Goal: Information Seeking & Learning: Check status

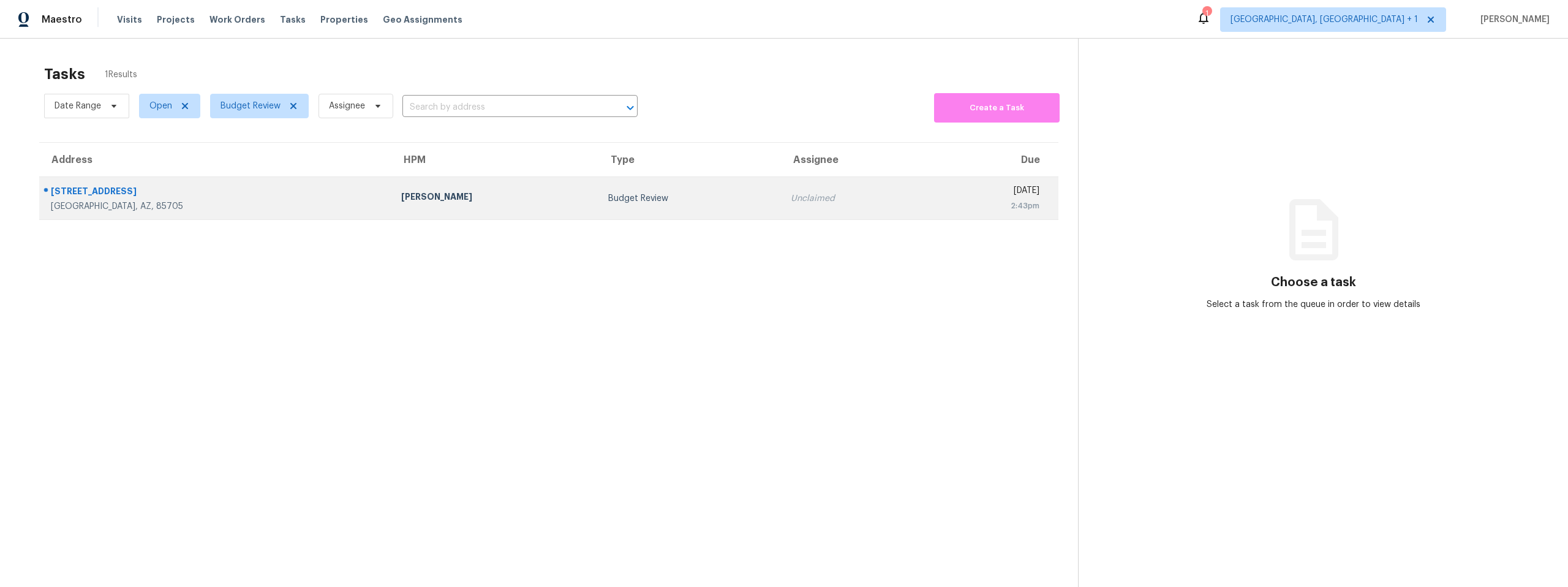
click at [401, 197] on div "[PERSON_NAME]" at bounding box center [495, 198] width 188 height 15
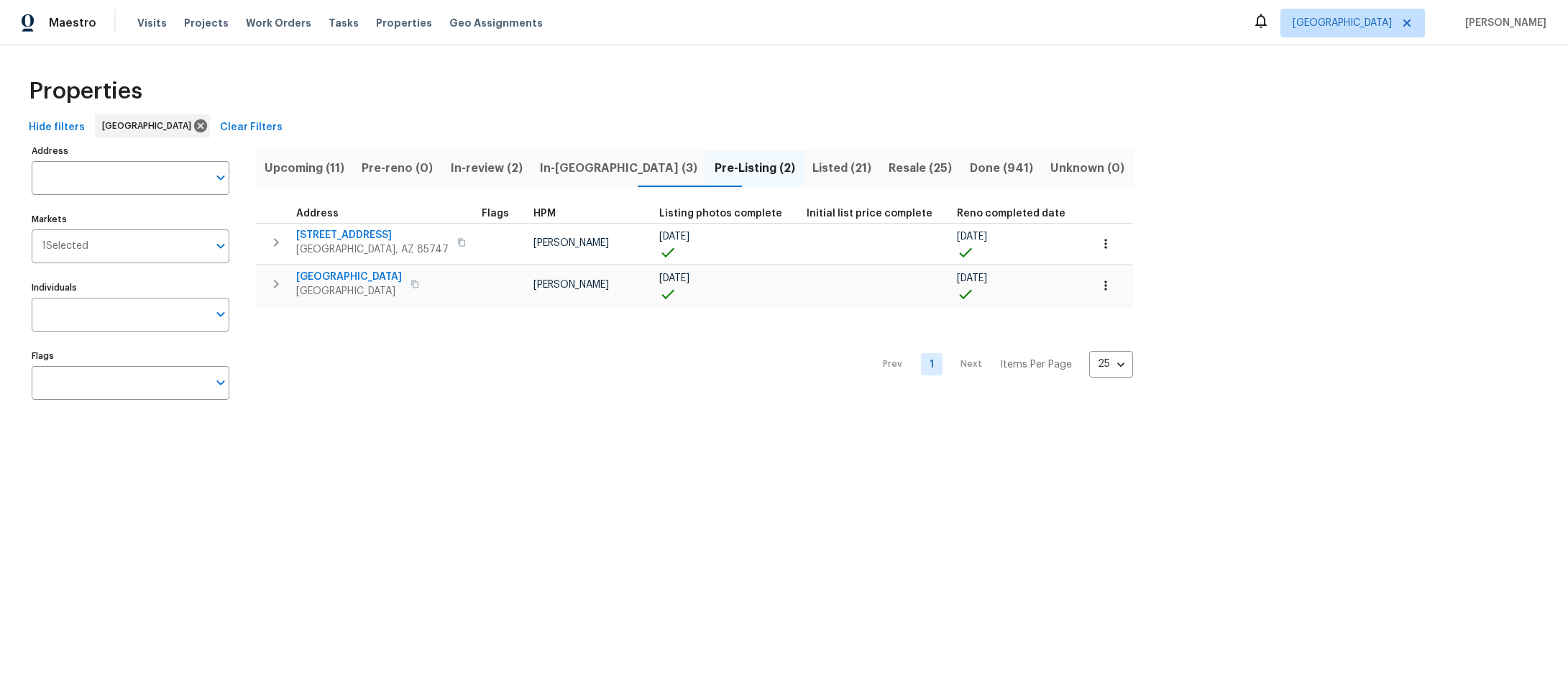
click at [812, 167] on span "Listed (21)" at bounding box center [842, 168] width 59 height 20
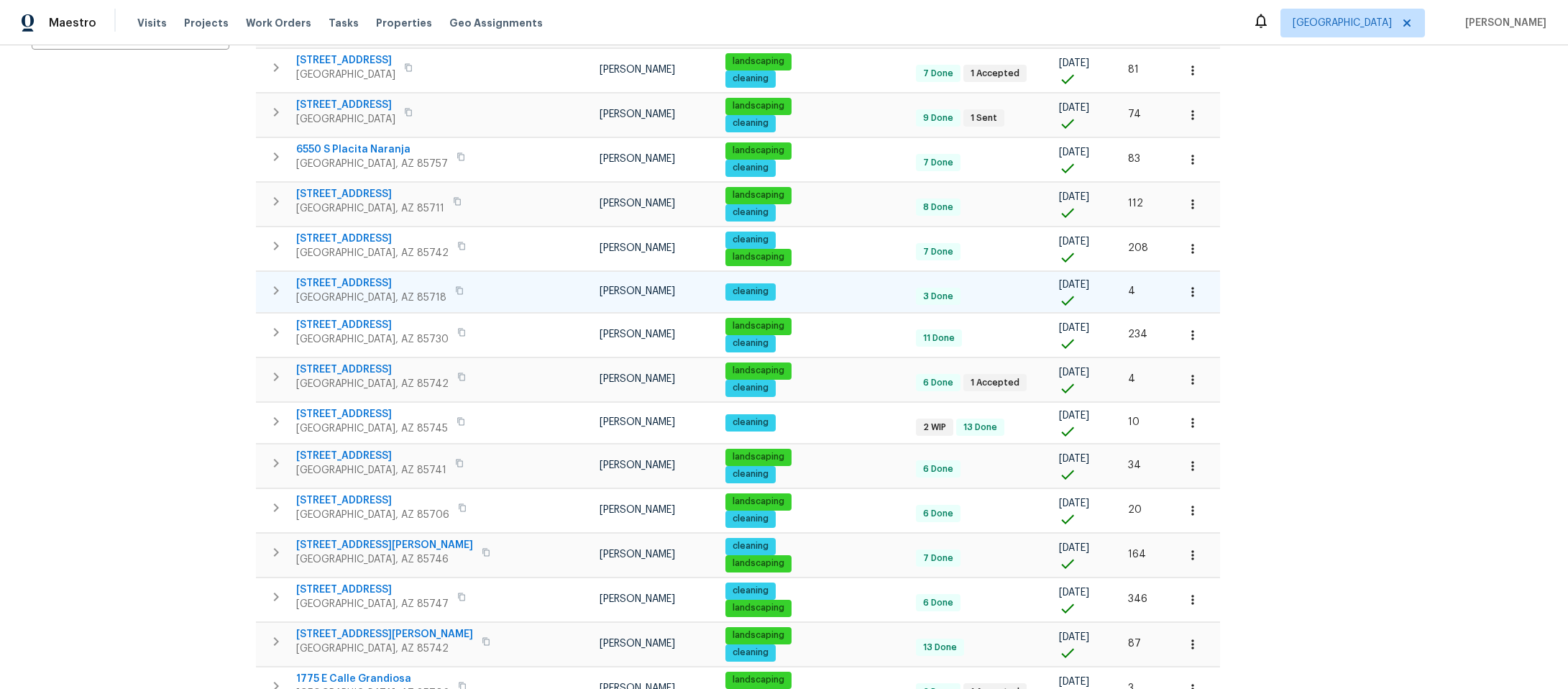
scroll to position [351, 0]
click at [360, 280] on span "2016 E River Rd Unit 101" at bounding box center [371, 282] width 151 height 14
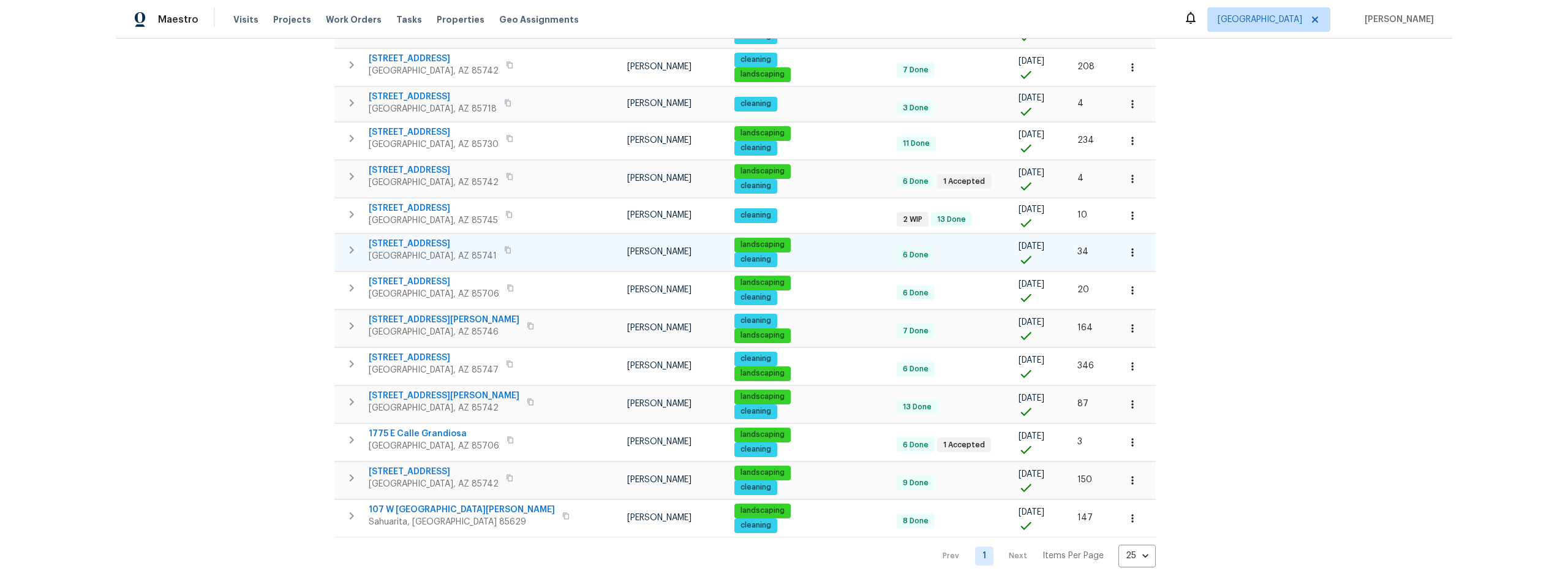
scroll to position [452, 0]
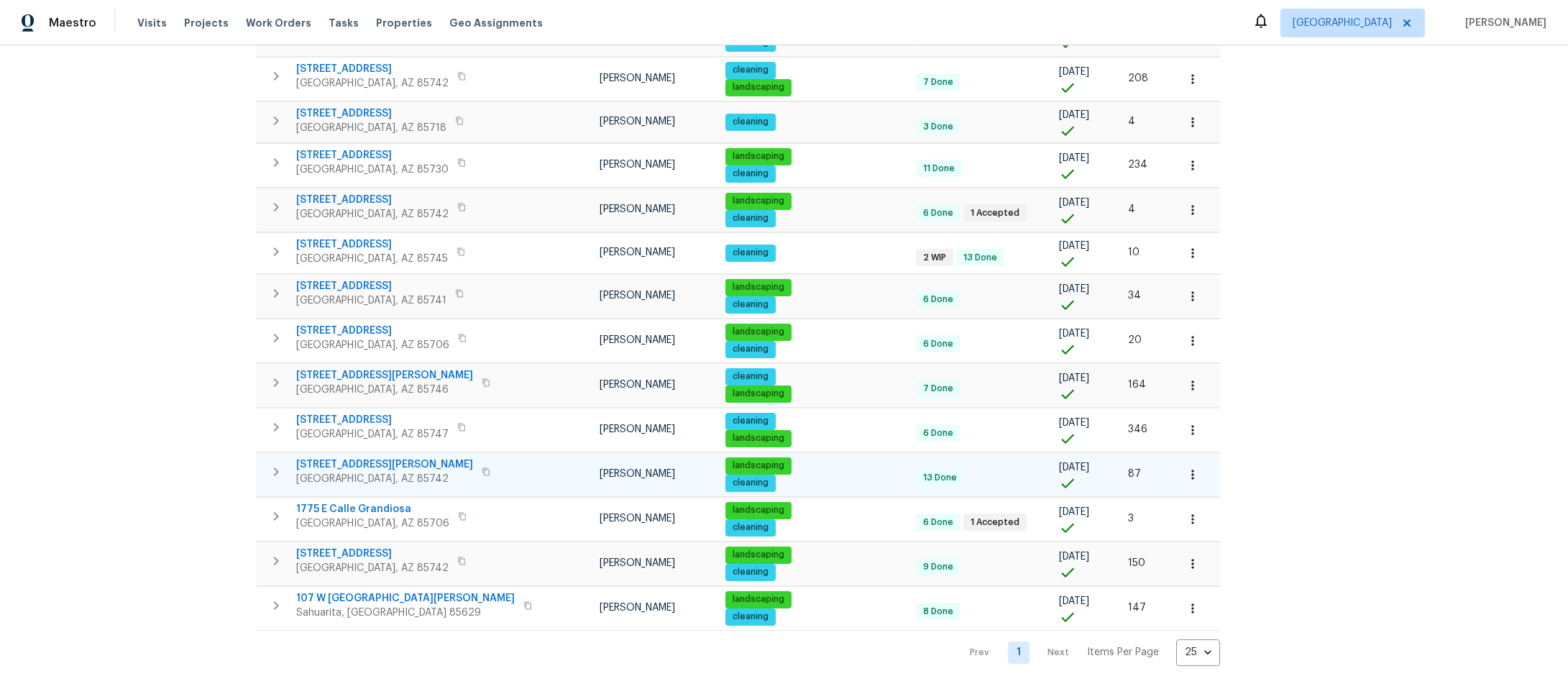
click at [353, 457] on span "5007 W Hurston Dr" at bounding box center [384, 464] width 177 height 14
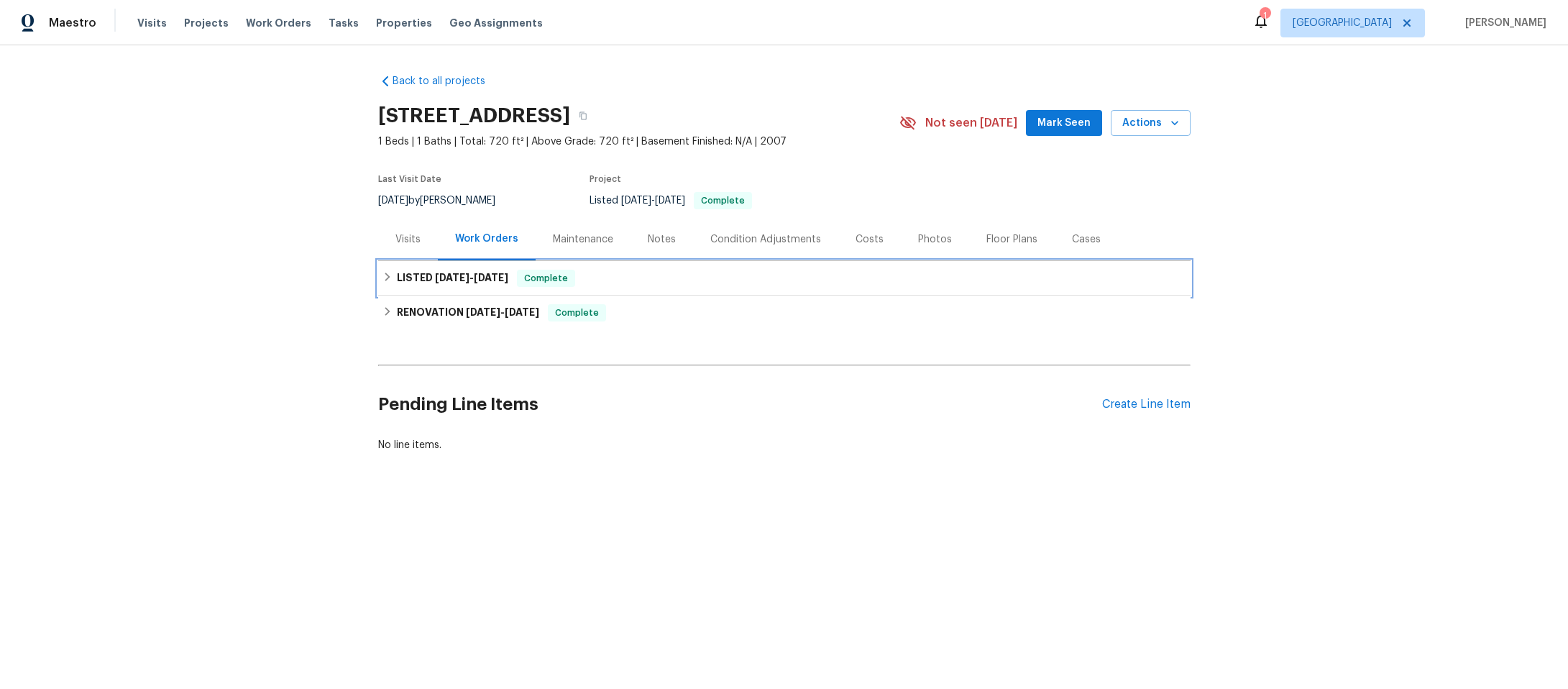
click at [385, 276] on icon at bounding box center [387, 276] width 5 height 8
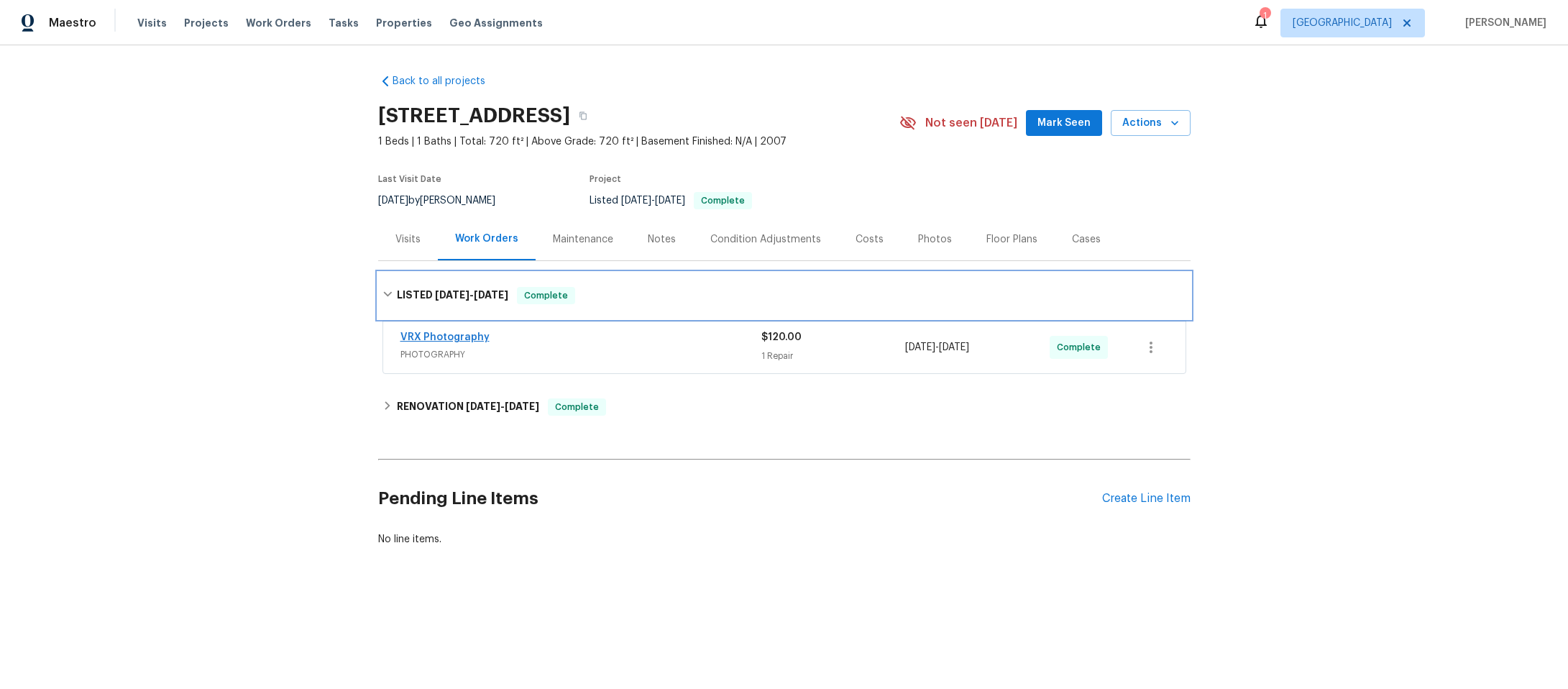
drag, startPoint x: 382, startPoint y: 276, endPoint x: 394, endPoint y: 315, distance: 40.8
click at [382, 276] on div "LISTED 8/20/25 - 8/21/25 Complete" at bounding box center [784, 295] width 812 height 46
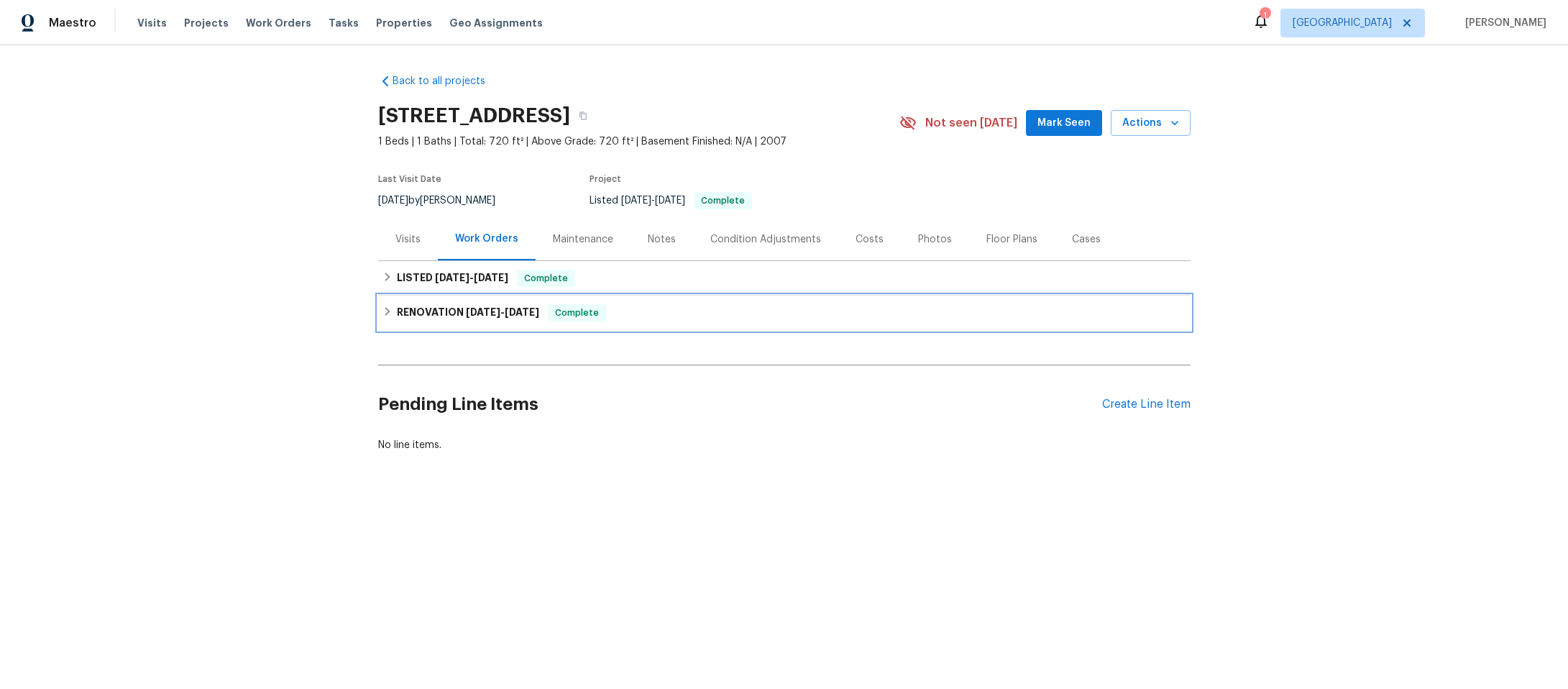
click at [383, 312] on icon at bounding box center [387, 311] width 10 height 10
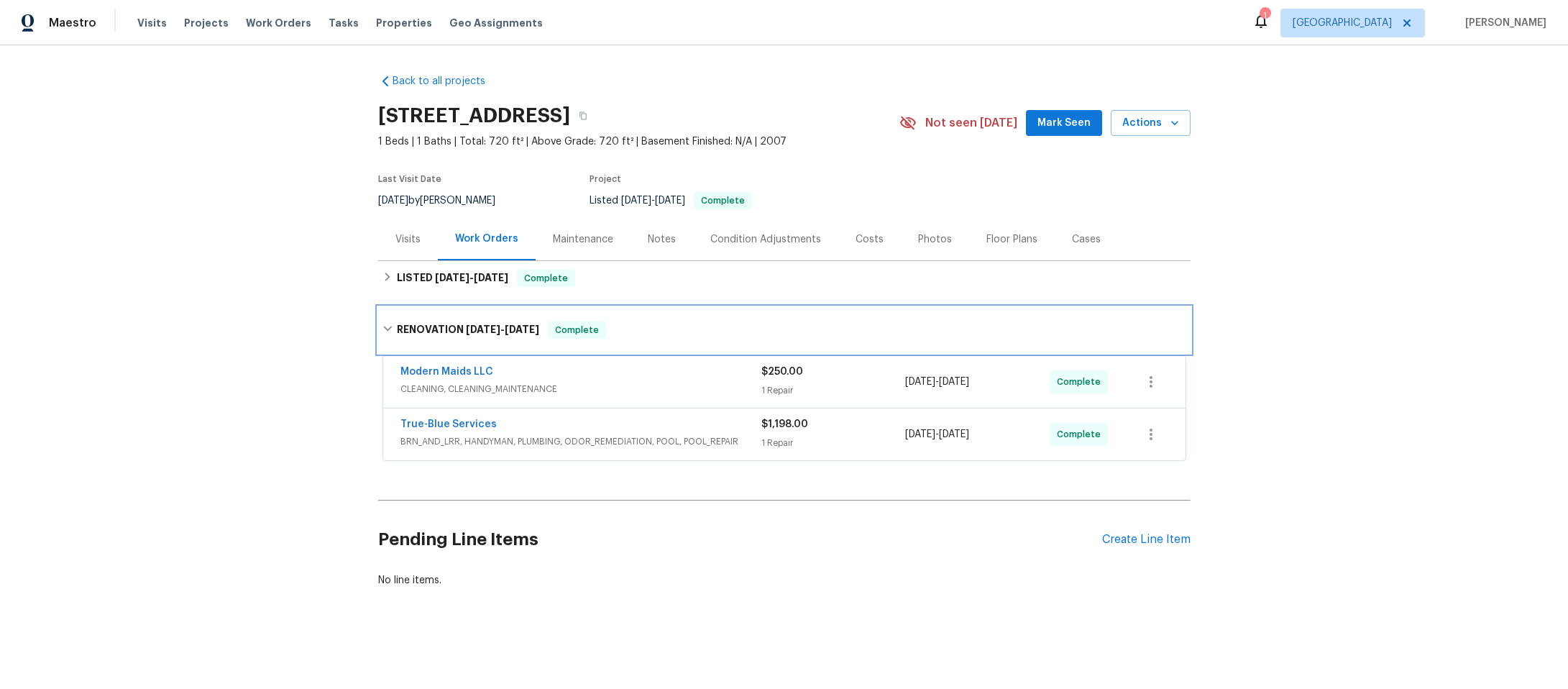
click at [383, 330] on icon at bounding box center [387, 328] width 8 height 5
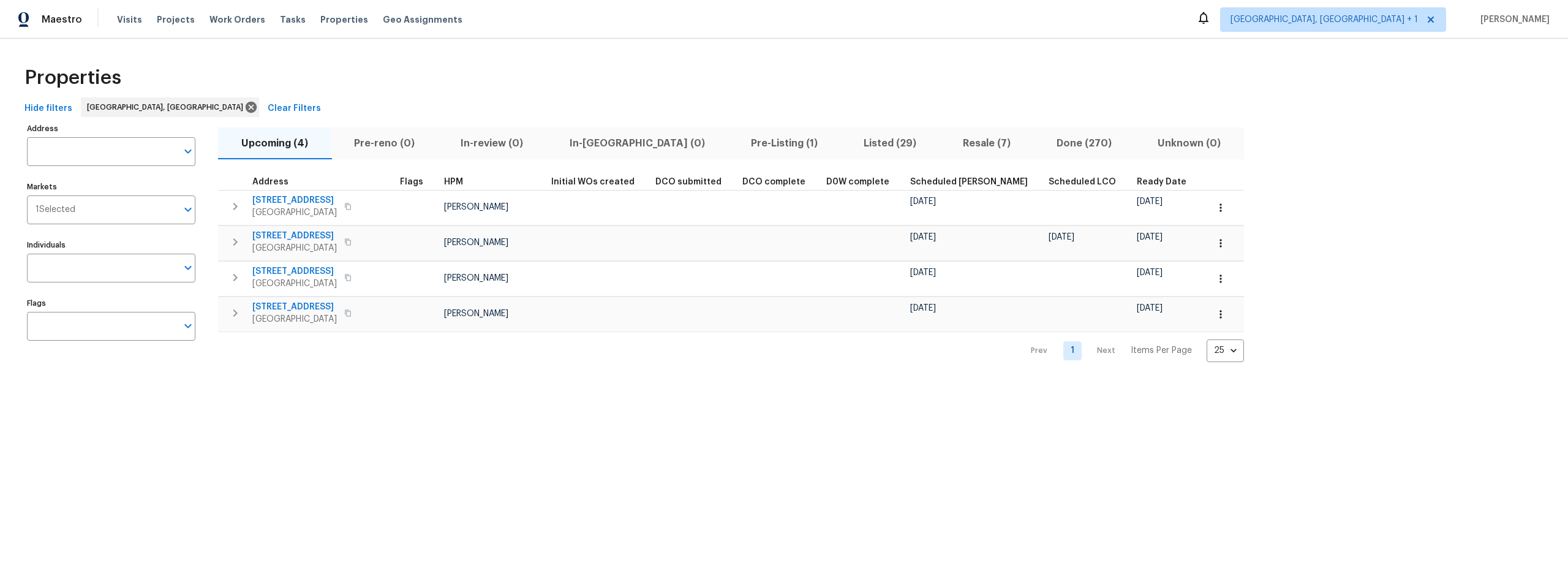
click at [848, 139] on span "Listed (29)" at bounding box center [890, 143] width 84 height 17
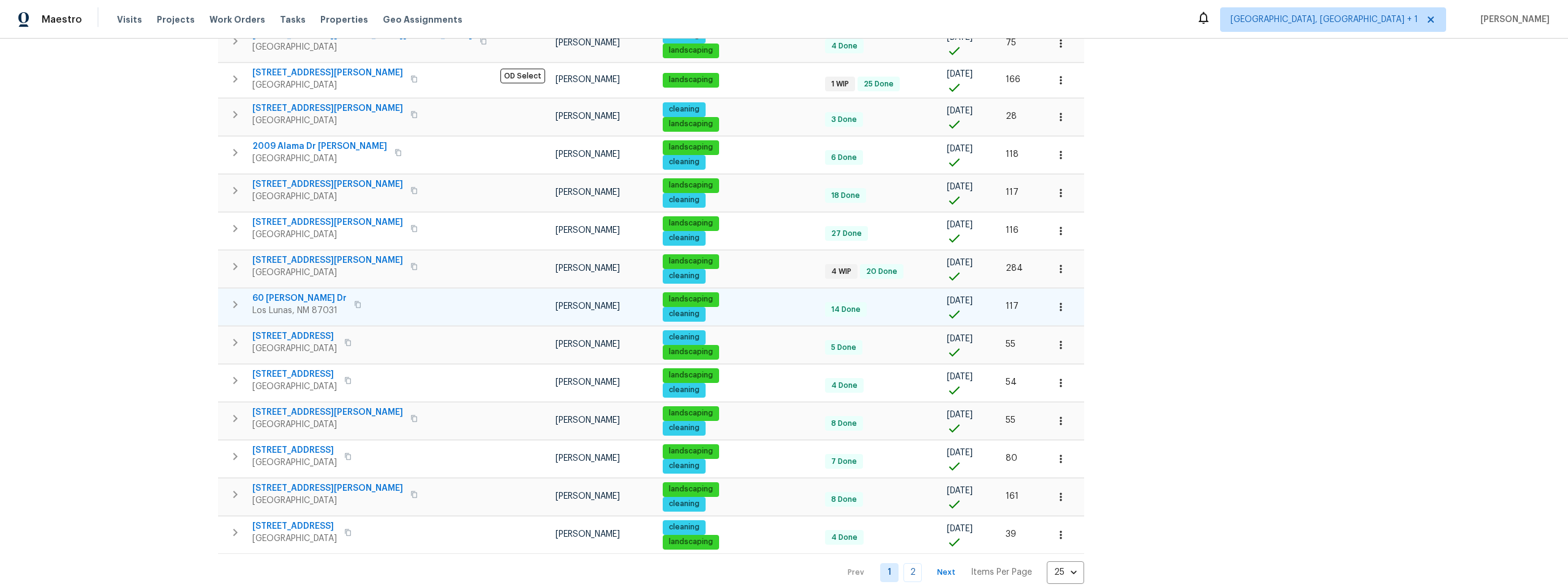
scroll to position [609, 0]
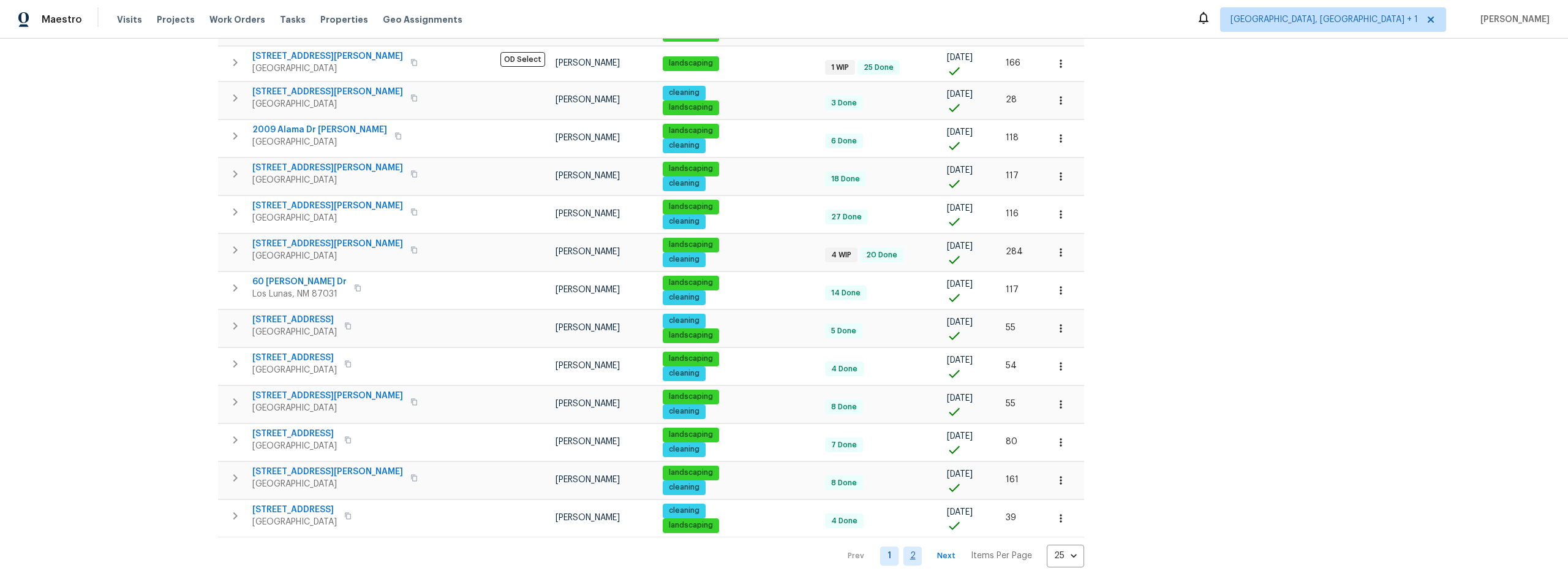
click at [903, 547] on link "2" at bounding box center [912, 556] width 19 height 19
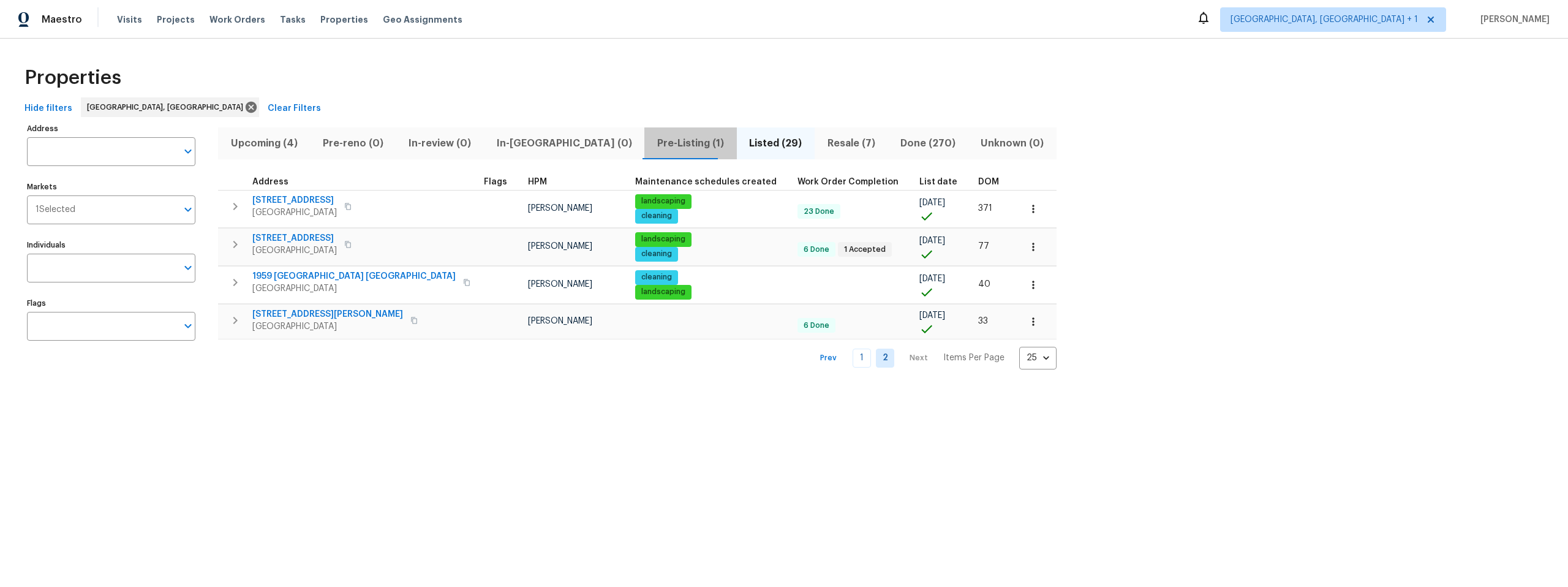
click at [652, 142] on span "Pre-Listing (1)" at bounding box center [690, 143] width 77 height 17
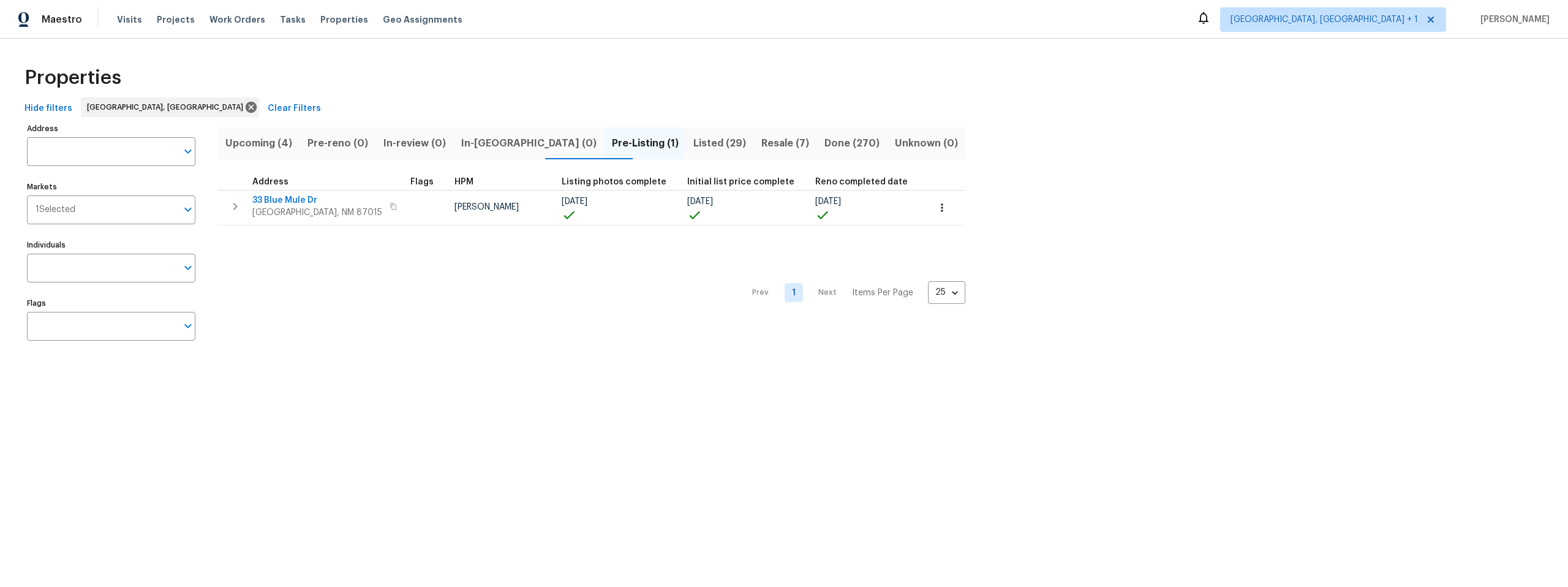
click at [694, 140] on span "Listed (29)" at bounding box center [720, 143] width 53 height 17
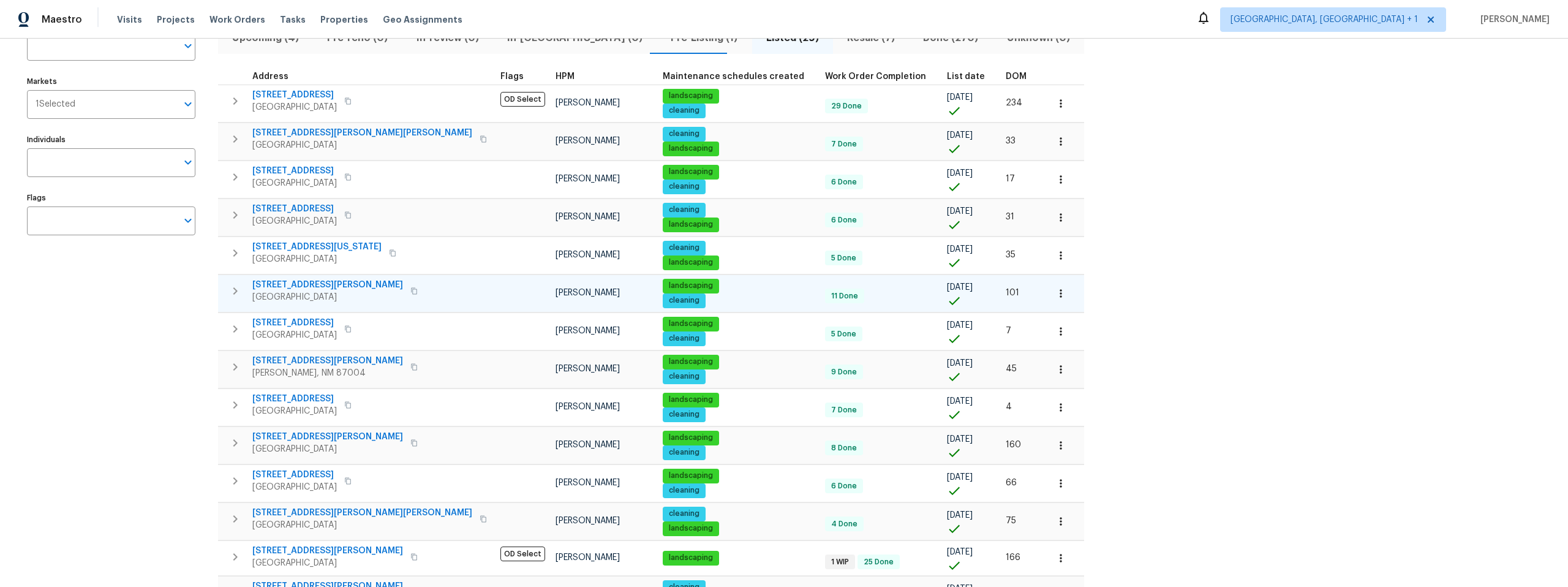
scroll to position [106, 0]
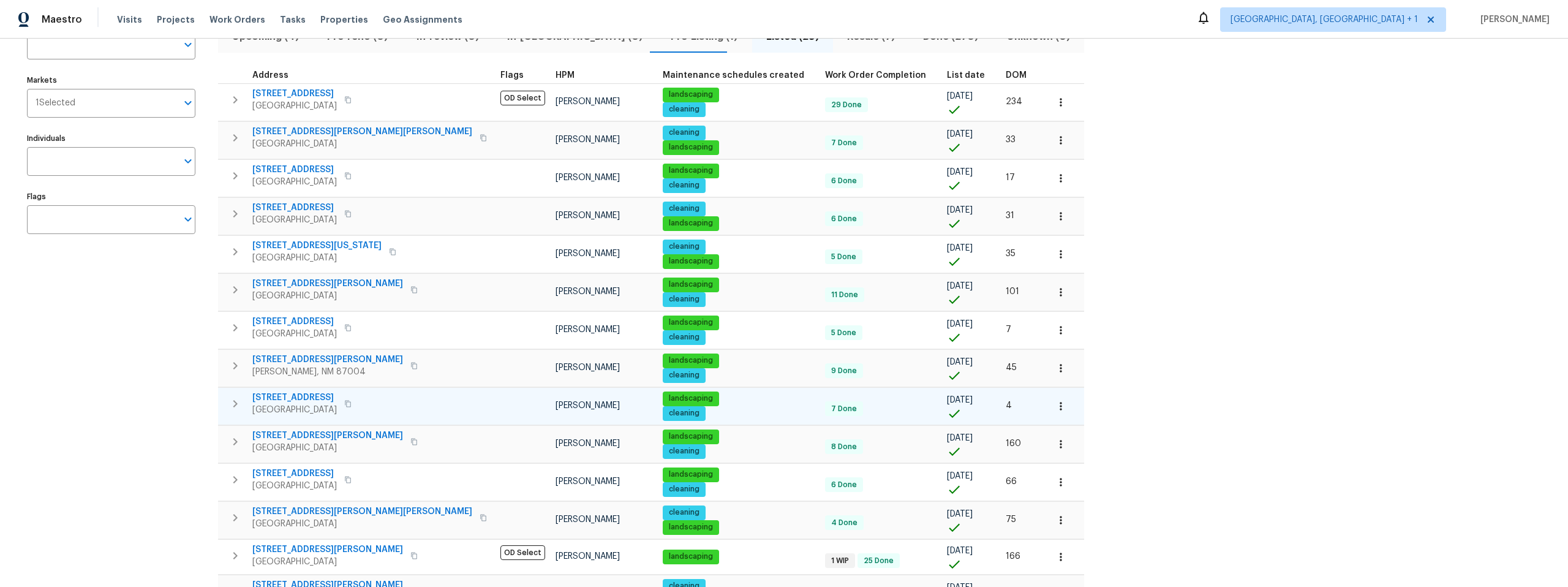
click at [313, 398] on span "802 Pinetree Rd SE" at bounding box center [294, 397] width 85 height 12
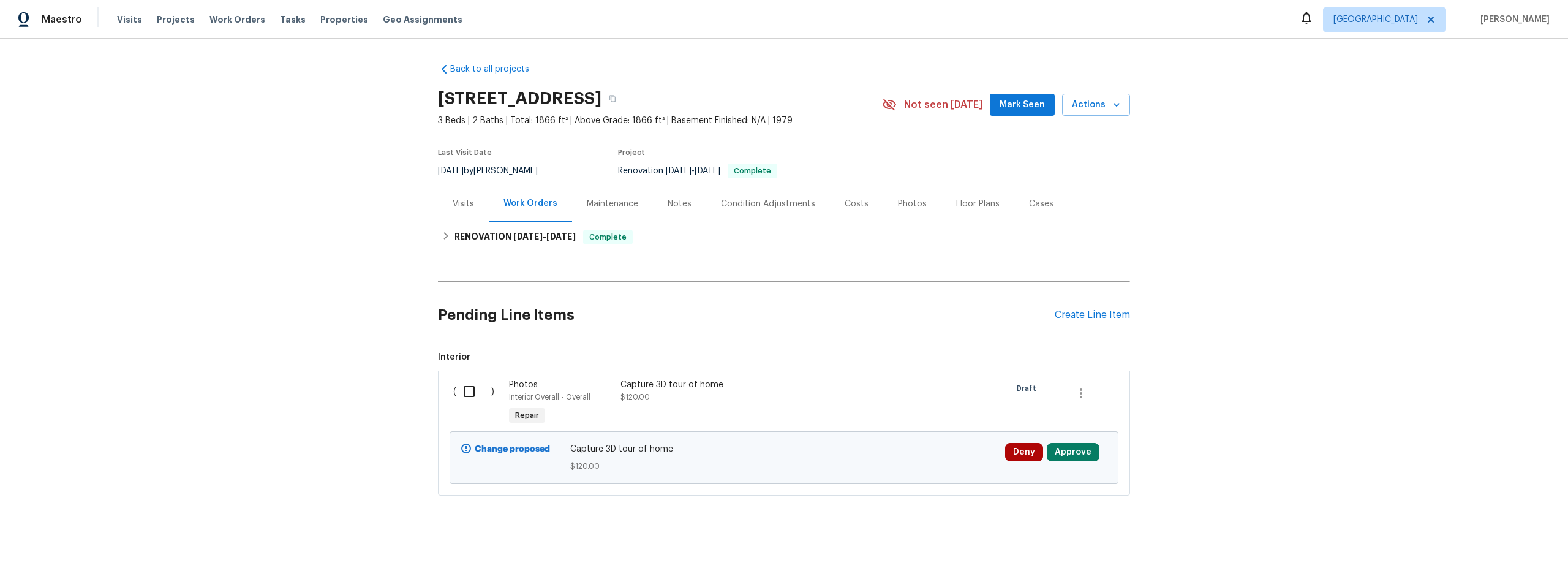
scroll to position [1, 0]
click at [467, 233] on h6 "RENOVATION [DATE] - [DATE]" at bounding box center [515, 237] width 121 height 15
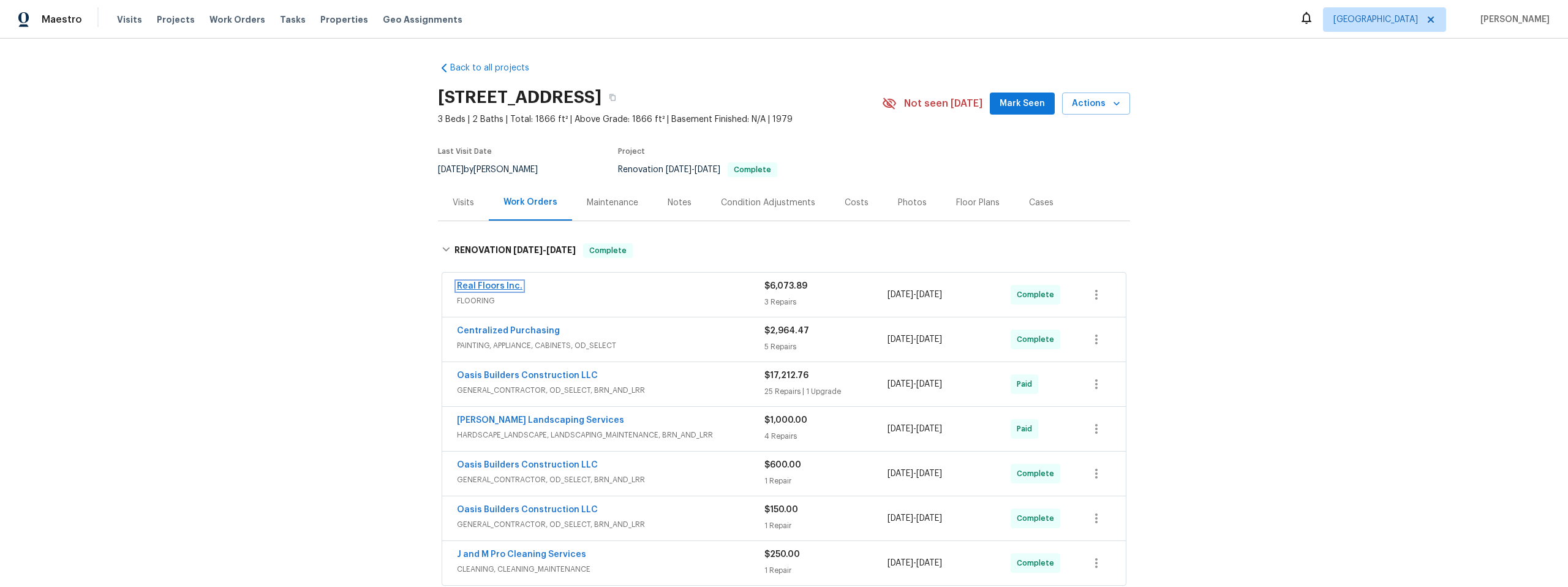
click at [482, 285] on link "Real Floors Inc." at bounding box center [490, 285] width 65 height 8
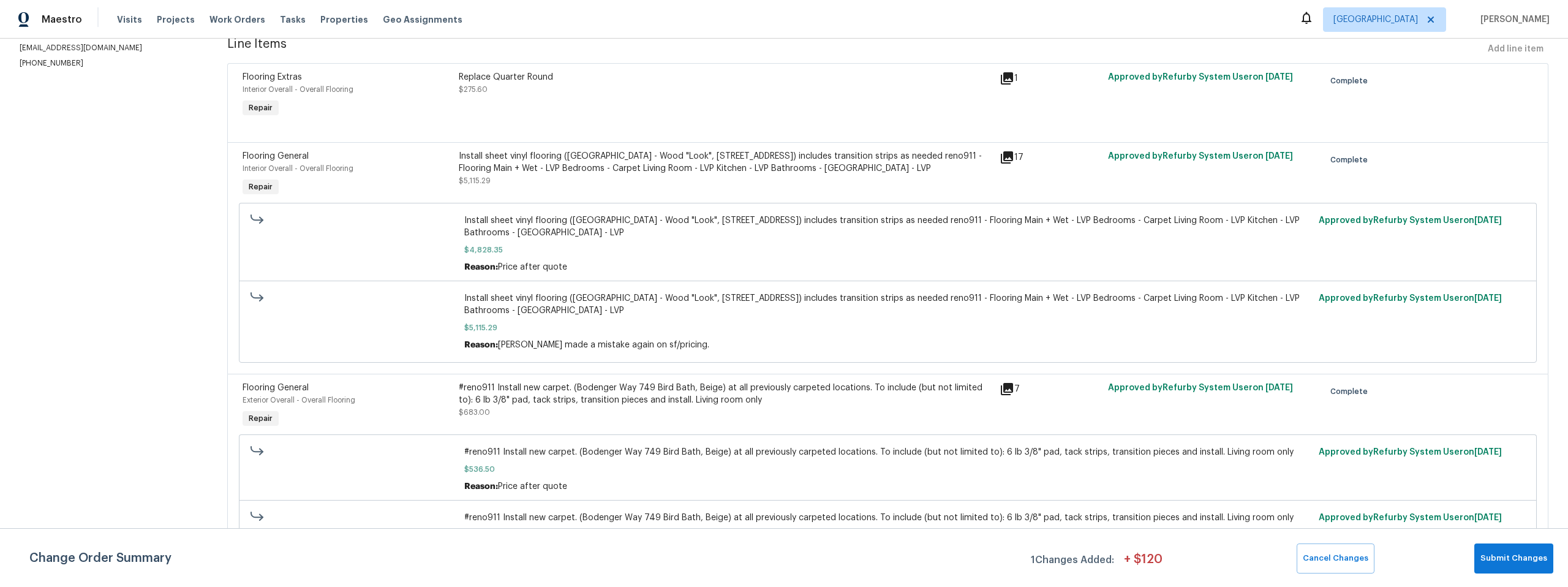
scroll to position [48, 0]
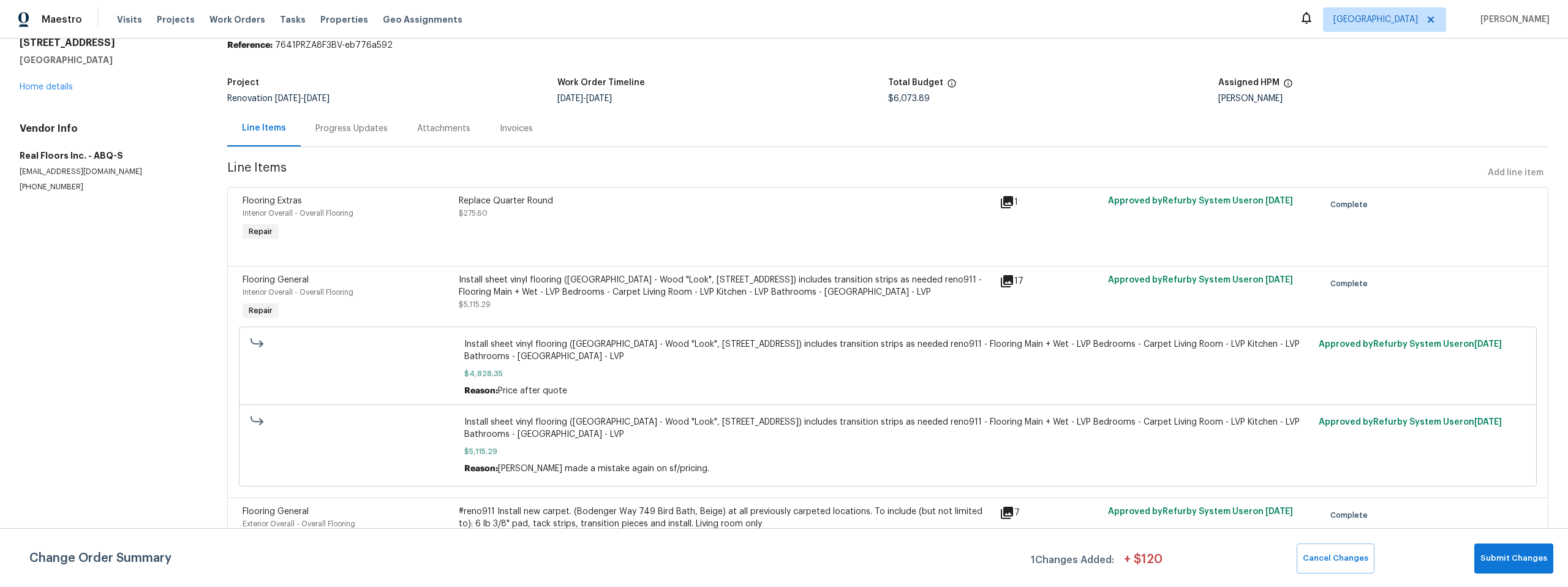
click at [364, 127] on div "Progress Updates" at bounding box center [352, 128] width 72 height 12
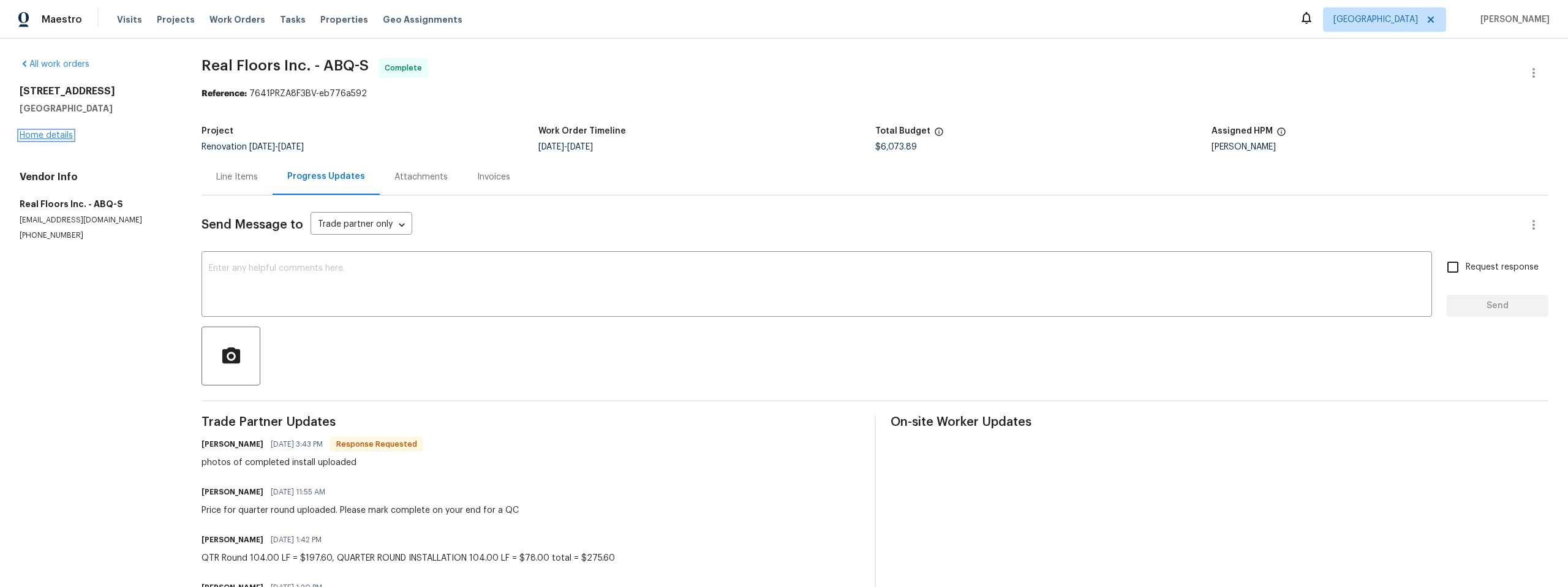
click at [36, 133] on link "Home details" at bounding box center [46, 135] width 53 height 8
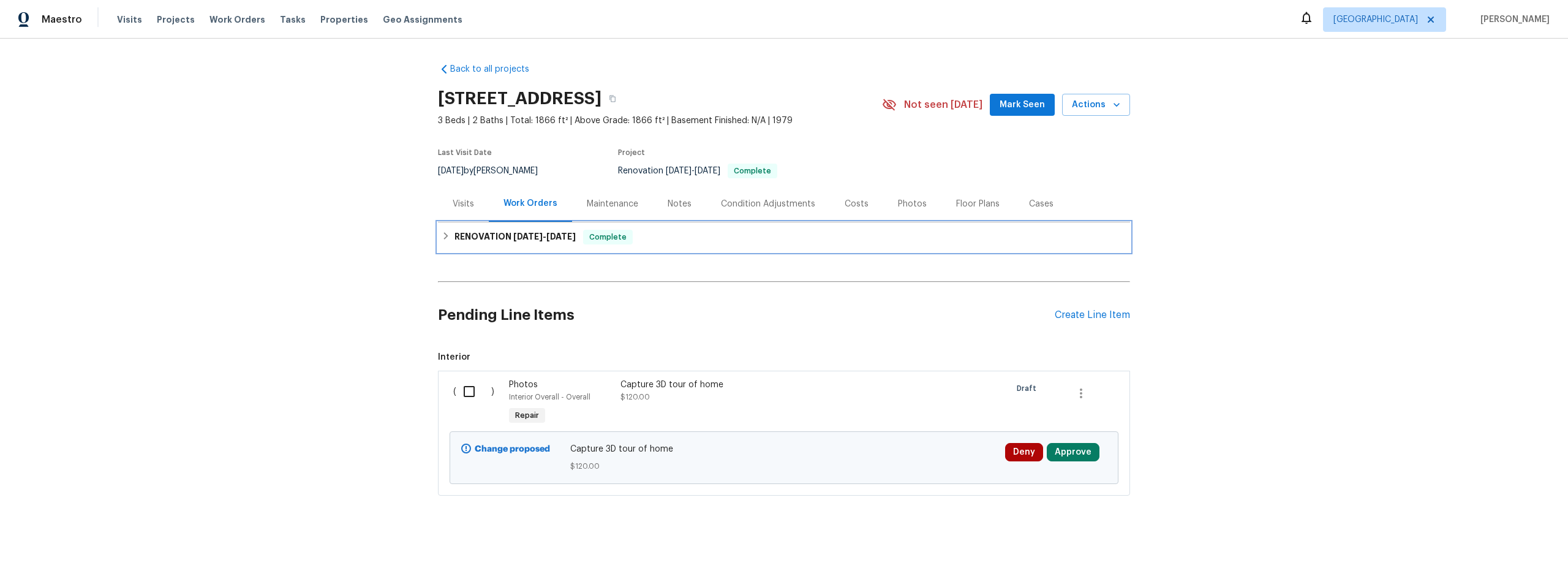
click at [444, 236] on icon at bounding box center [446, 235] width 4 height 7
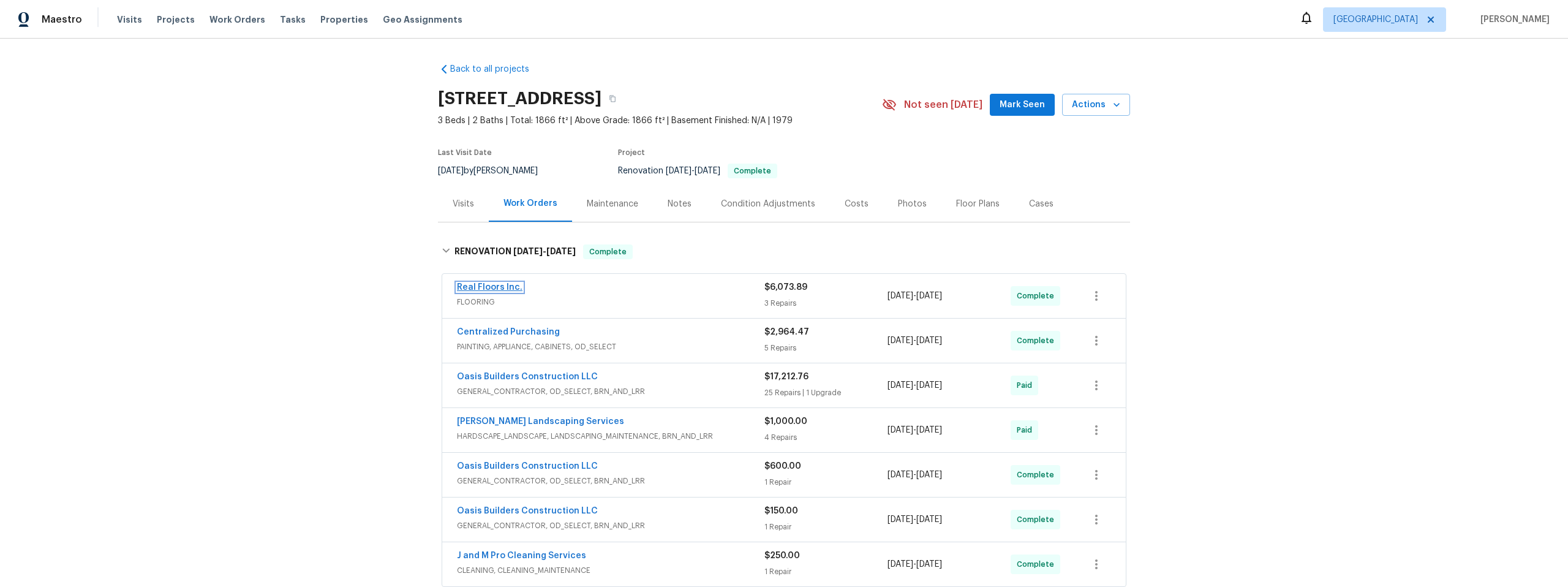
click at [461, 283] on link "Real Floors Inc." at bounding box center [490, 287] width 65 height 8
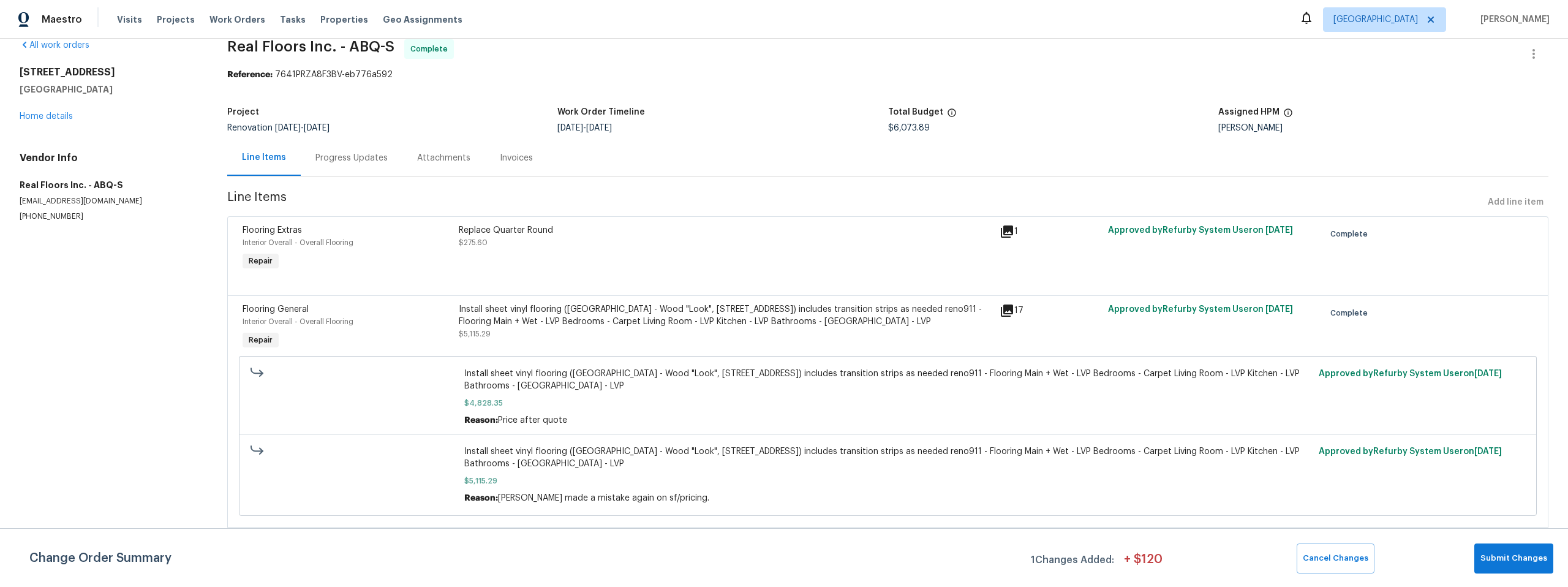
scroll to position [2, 0]
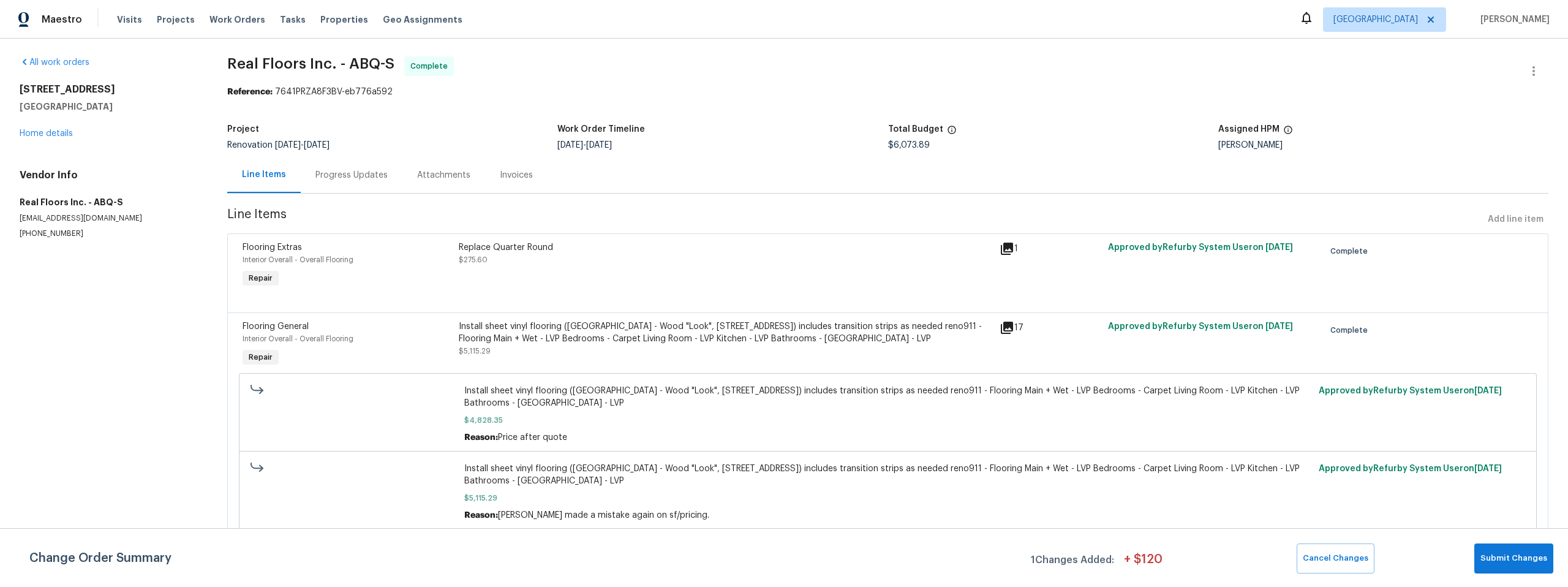
click at [360, 171] on div "Progress Updates" at bounding box center [352, 175] width 72 height 12
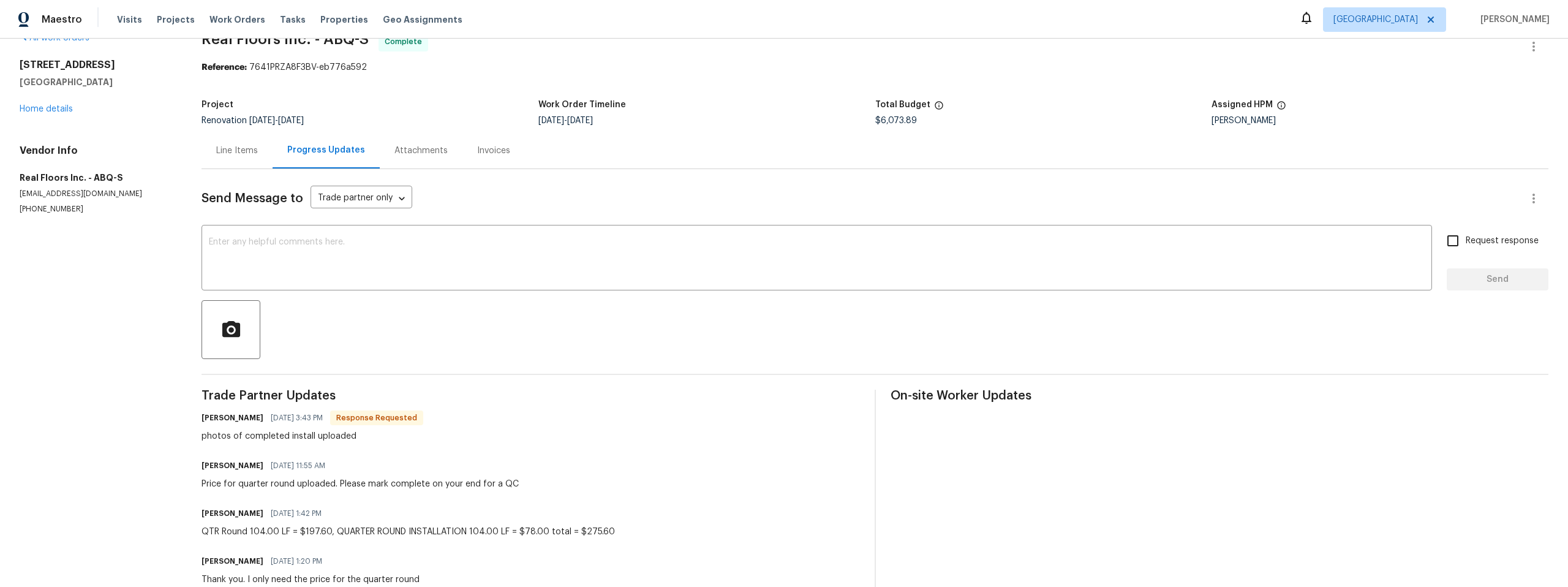
scroll to position [12, 0]
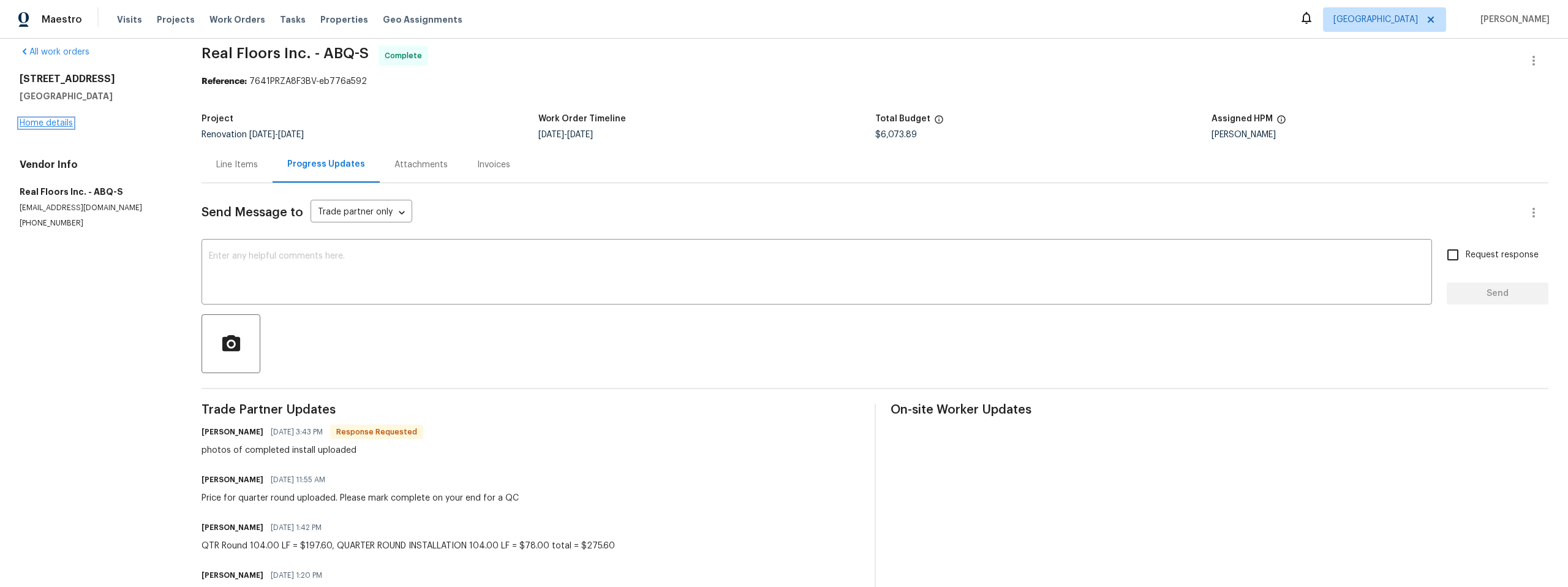
click at [49, 123] on link "Home details" at bounding box center [46, 123] width 53 height 8
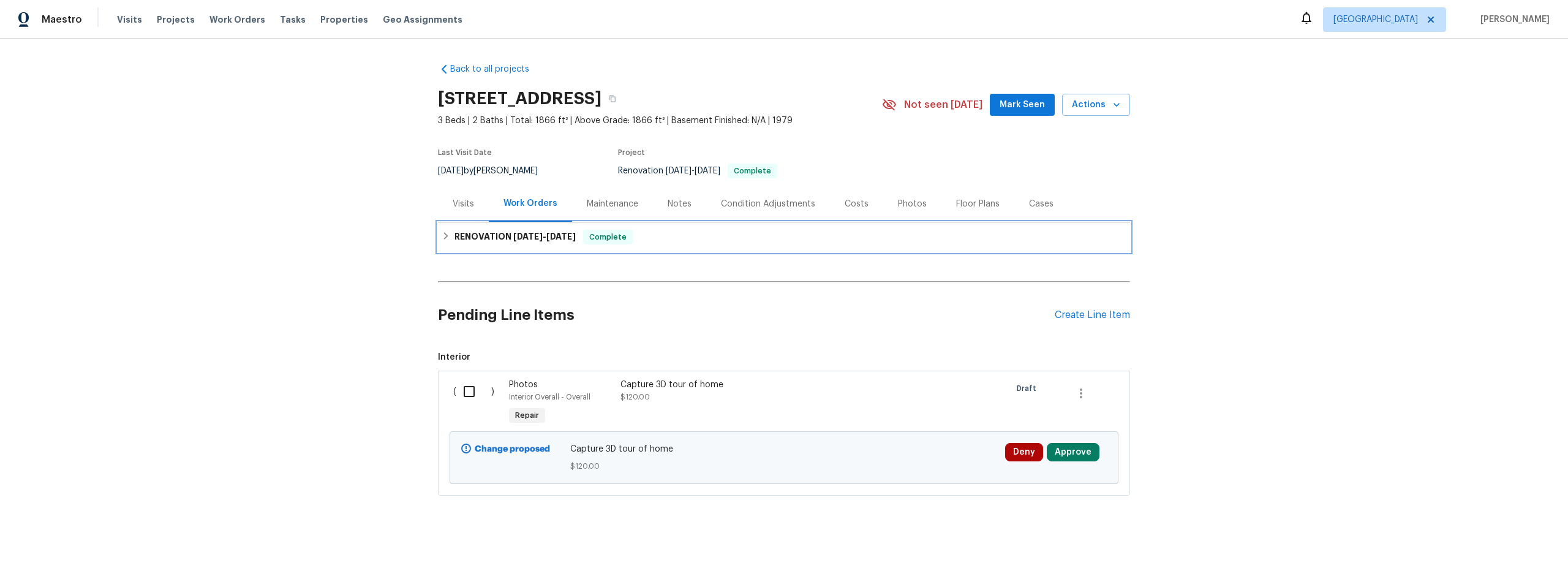
click at [454, 234] on h6 "RENOVATION [DATE] - [DATE]" at bounding box center [515, 237] width 121 height 15
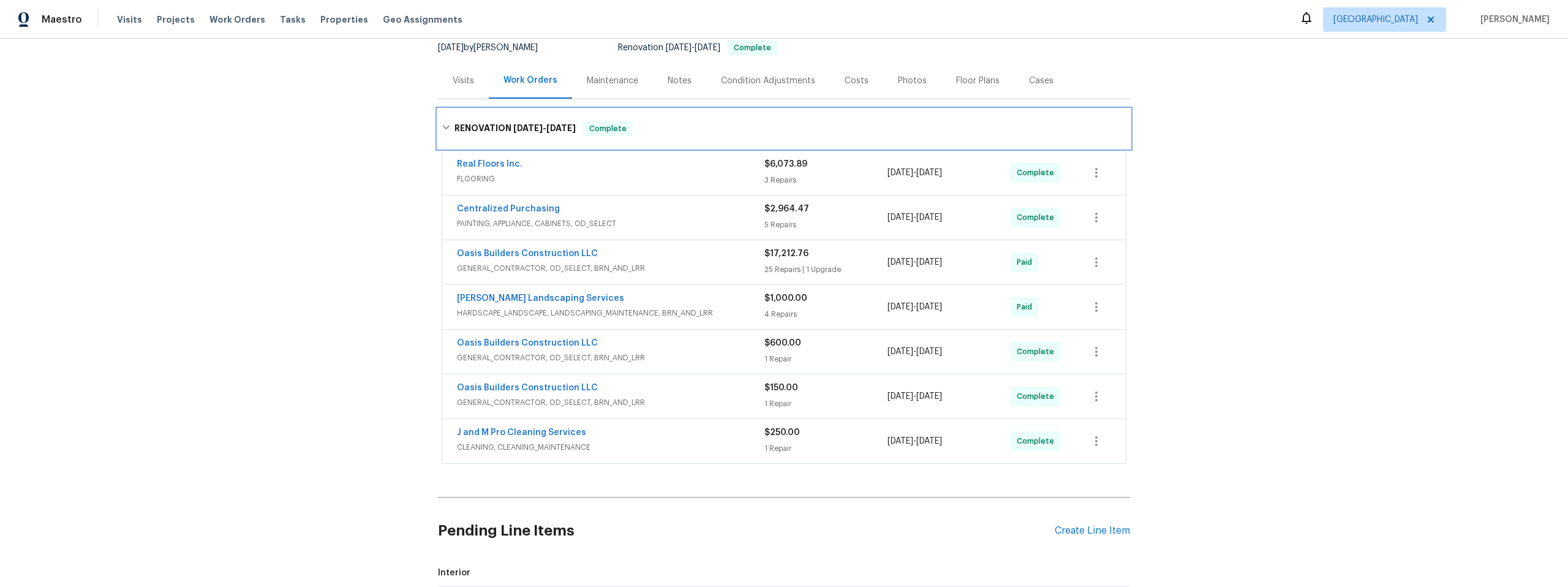
scroll to position [99, 0]
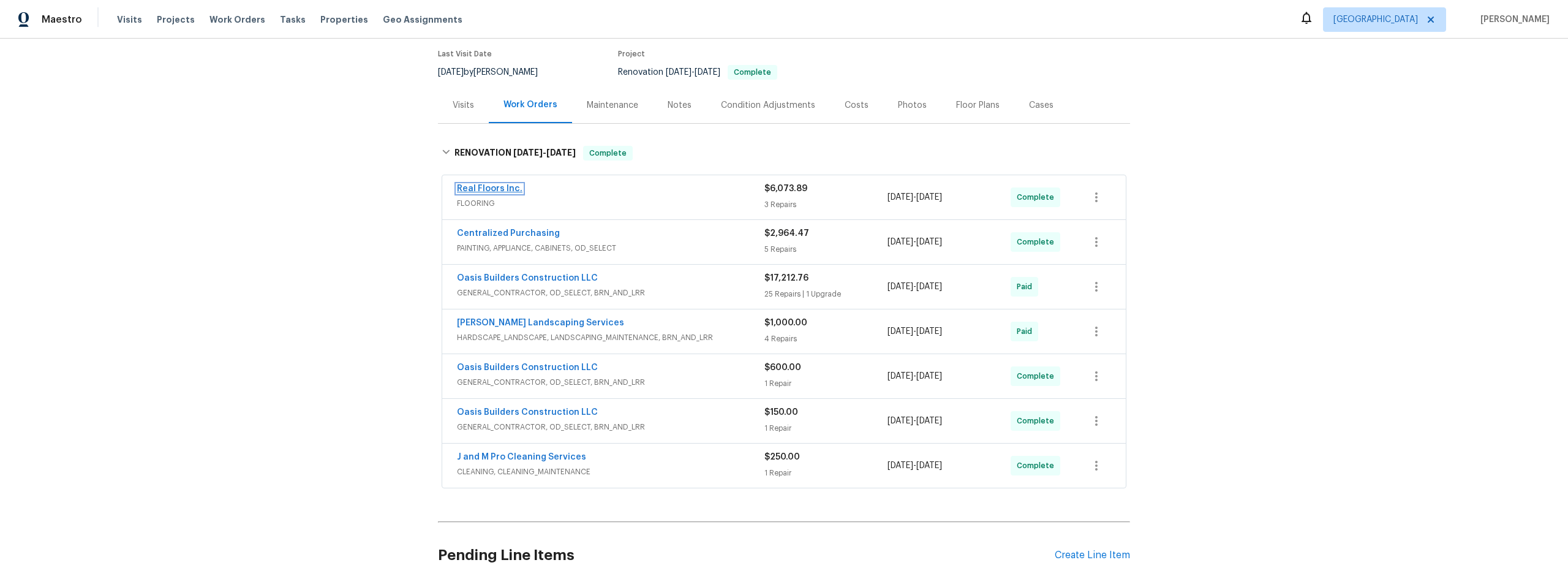
click at [497, 190] on link "Real Floors Inc." at bounding box center [490, 188] width 65 height 8
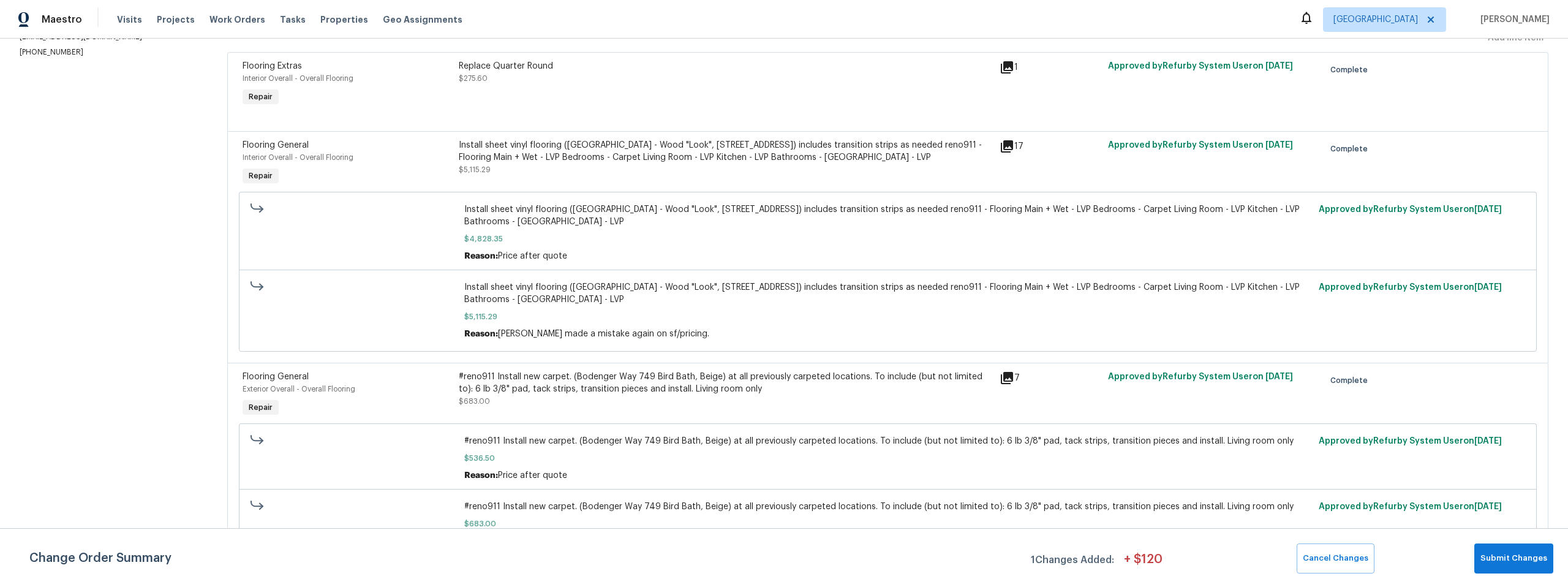
scroll to position [112, 0]
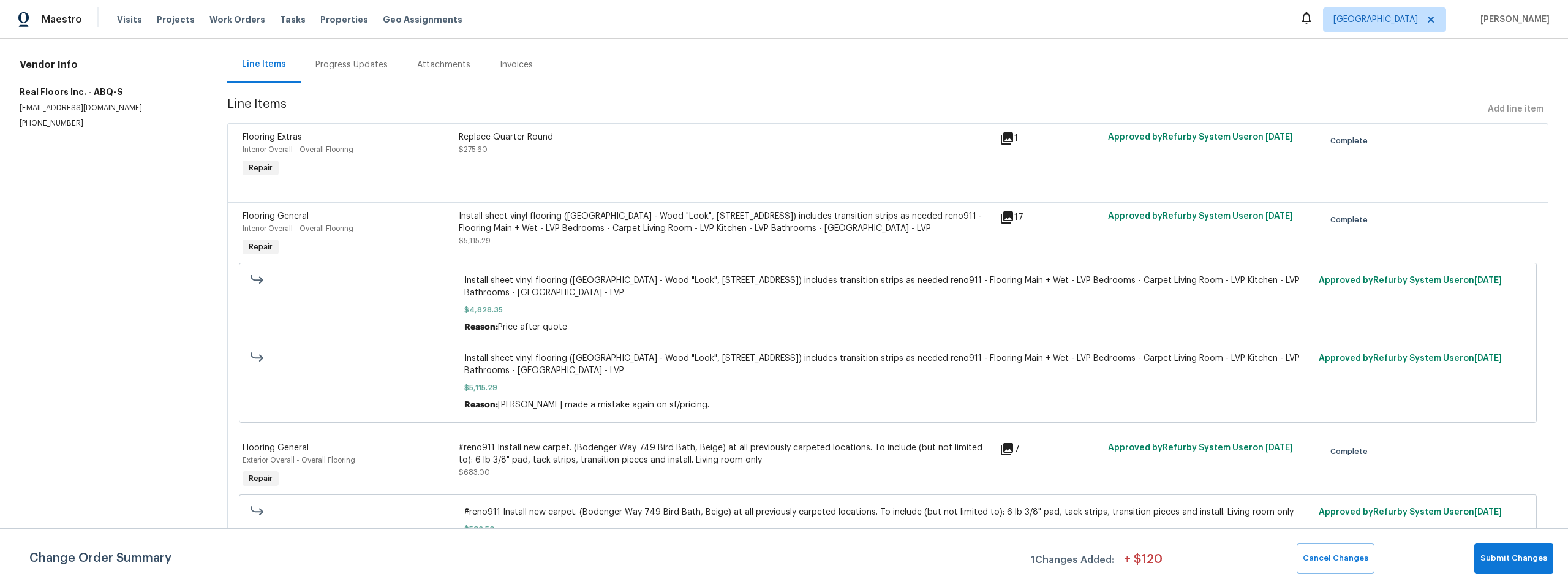
click at [362, 64] on div "Progress Updates" at bounding box center [352, 65] width 72 height 12
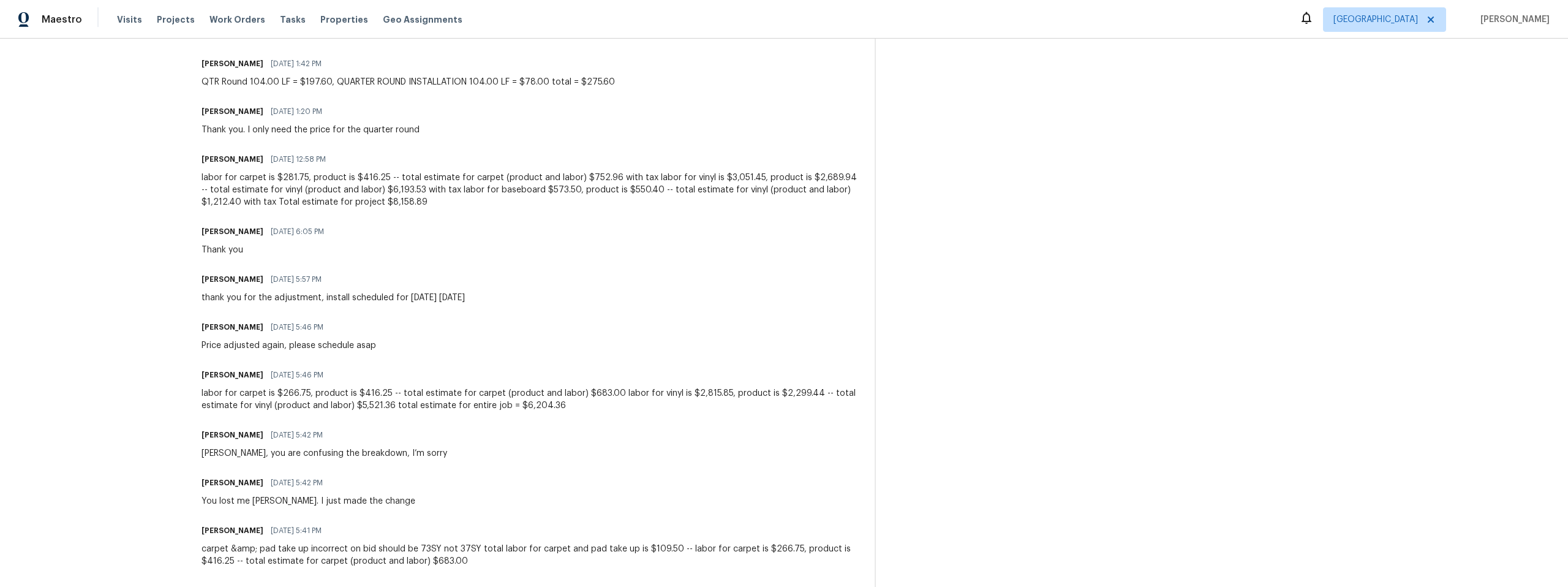
scroll to position [463, 0]
